Goal: Check status: Check status

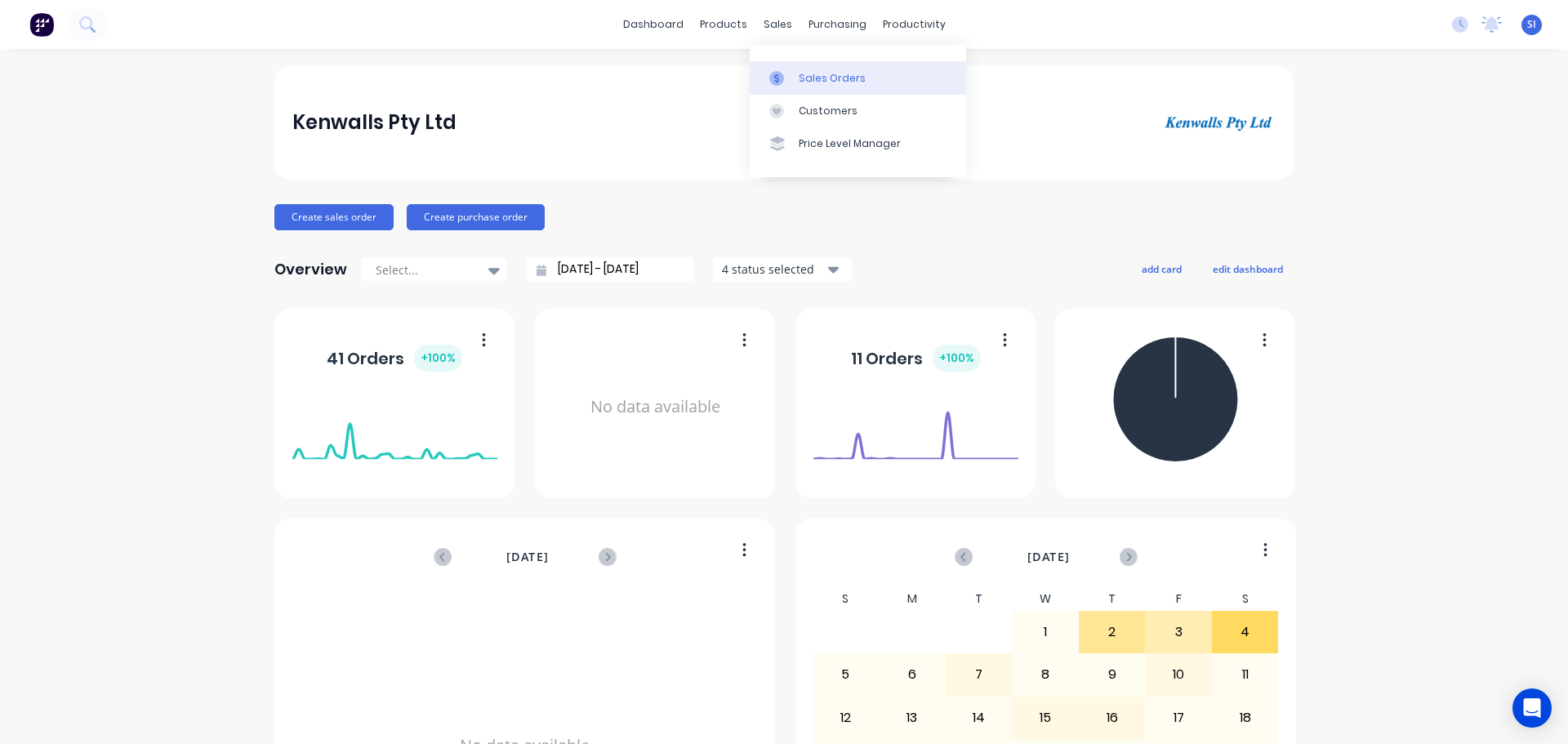
click at [821, 80] on div "Sales Orders" at bounding box center [832, 79] width 67 height 15
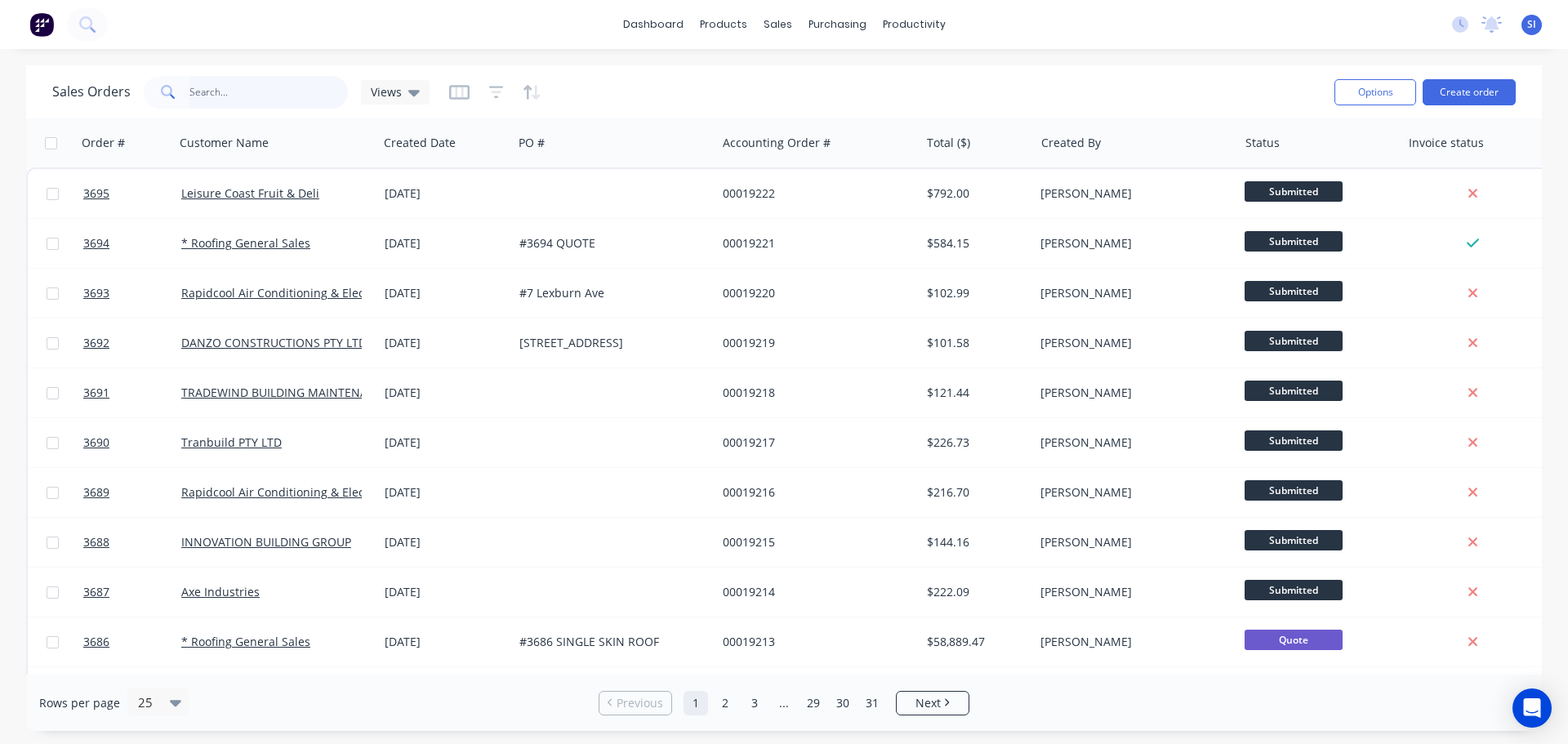
click at [309, 85] on input "text" at bounding box center [269, 92] width 159 height 33
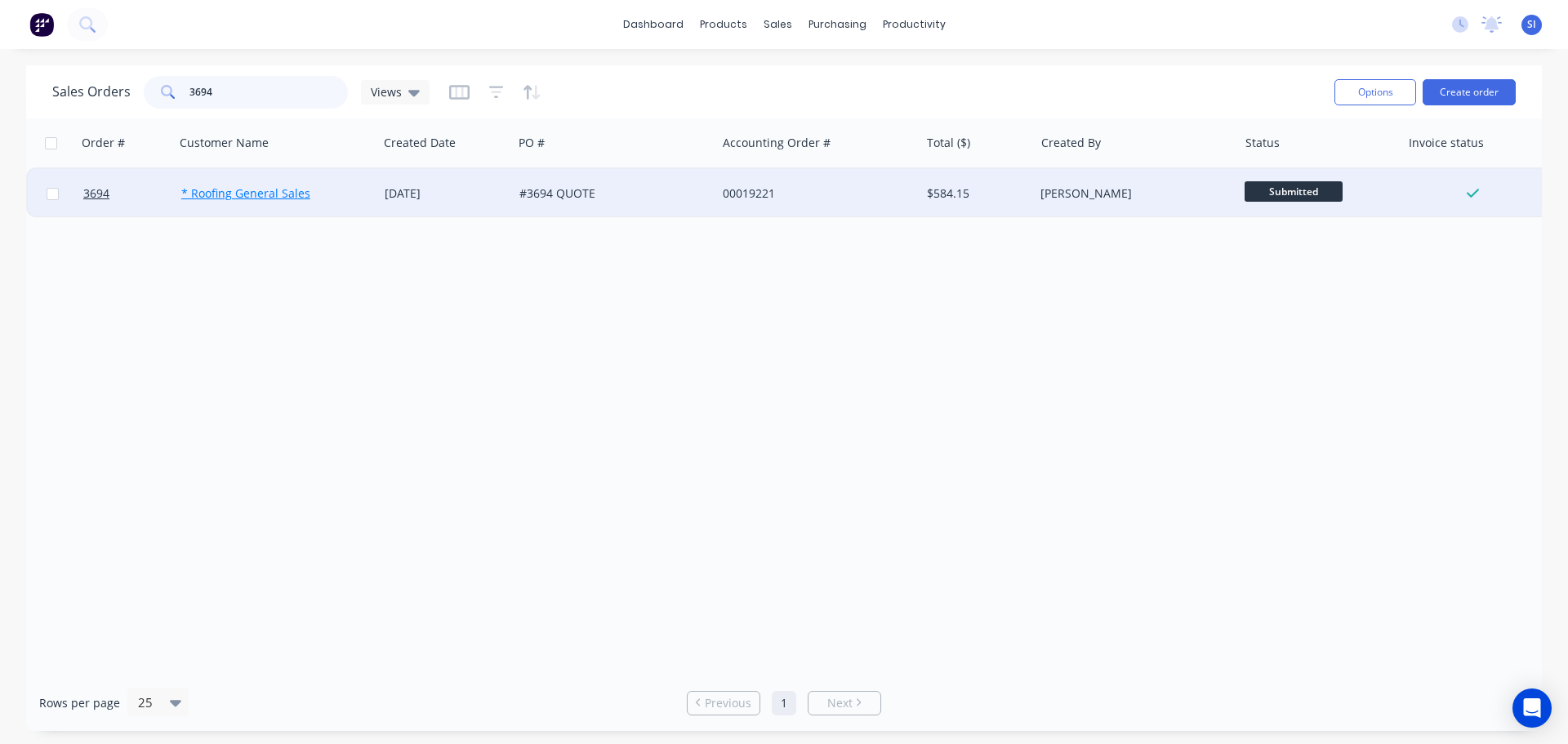
type input "3694"
click at [238, 188] on link "* Roofing General Sales" at bounding box center [245, 193] width 129 height 16
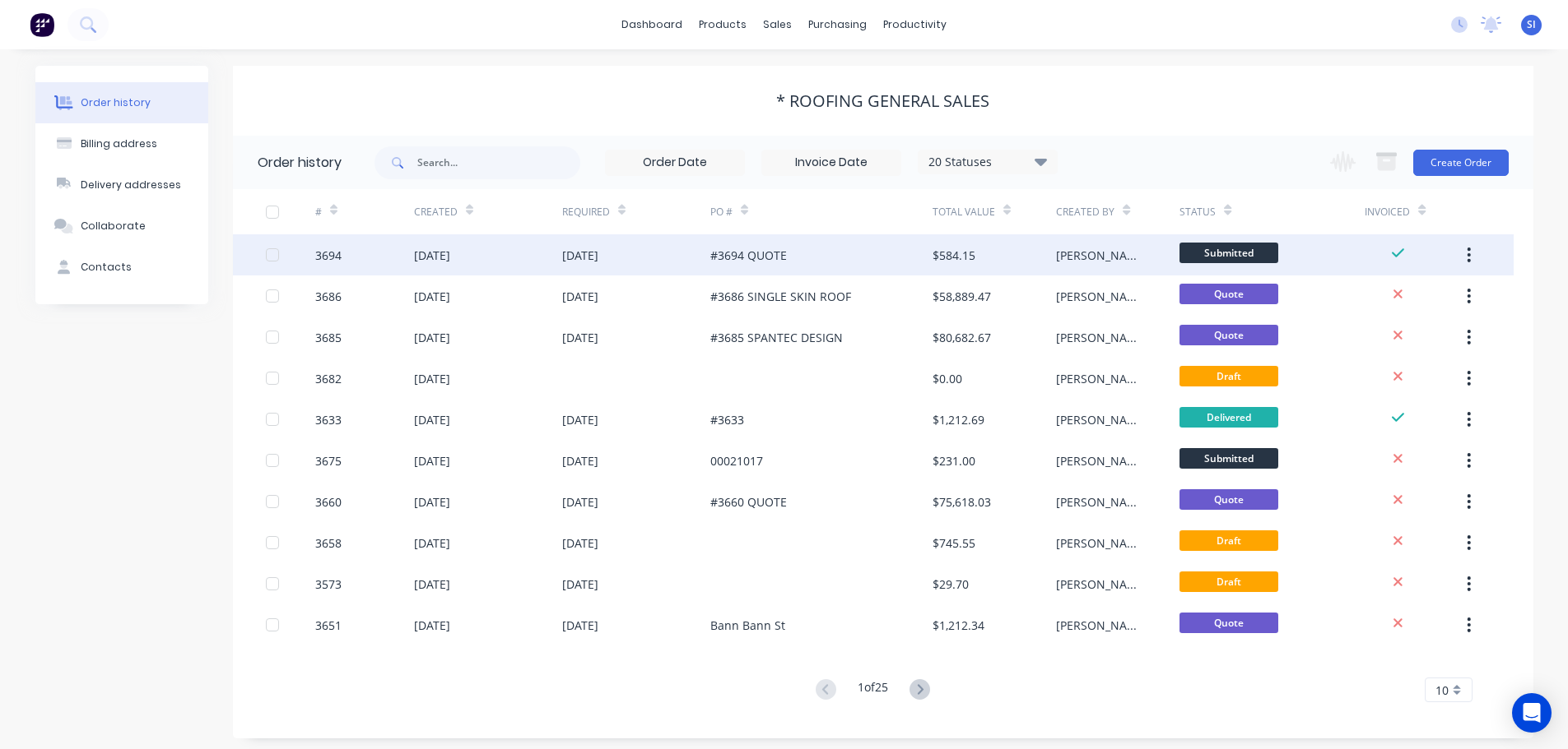
click at [516, 259] on div "[DATE]" at bounding box center [488, 255] width 148 height 41
